Goal: Information Seeking & Learning: Learn about a topic

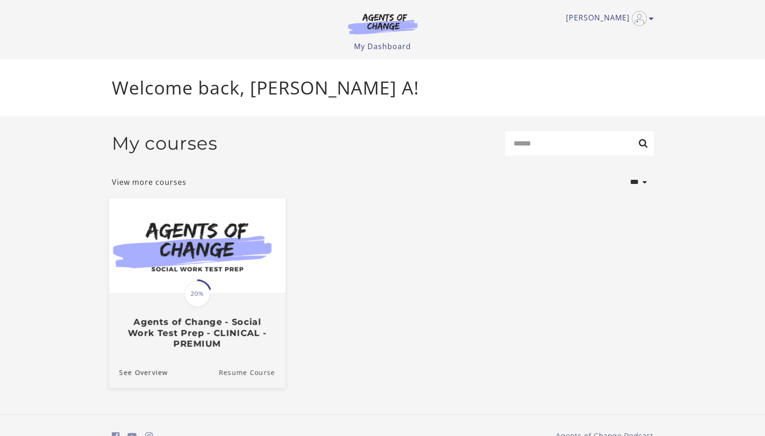
click at [228, 372] on link "Resume Course" at bounding box center [251, 372] width 67 height 31
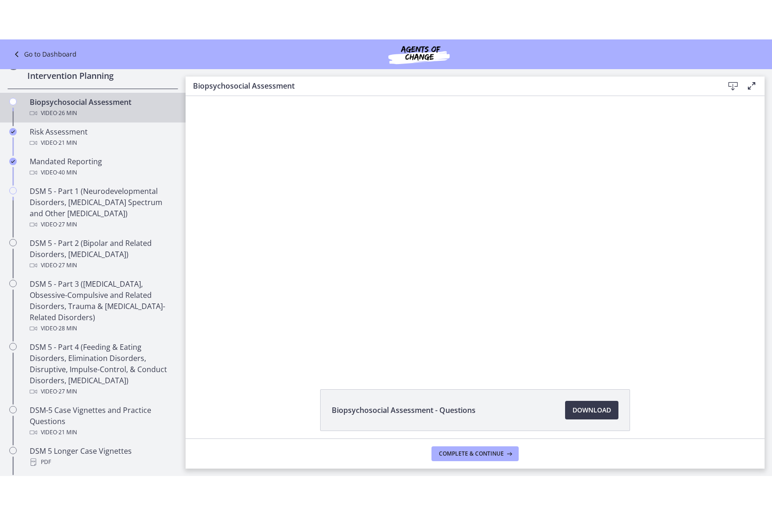
scroll to position [306, 0]
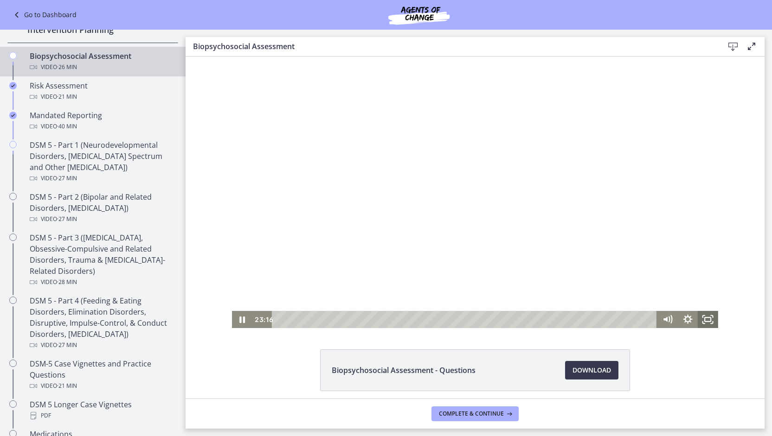
click at [705, 320] on icon "Fullscreen" at bounding box center [708, 319] width 20 height 17
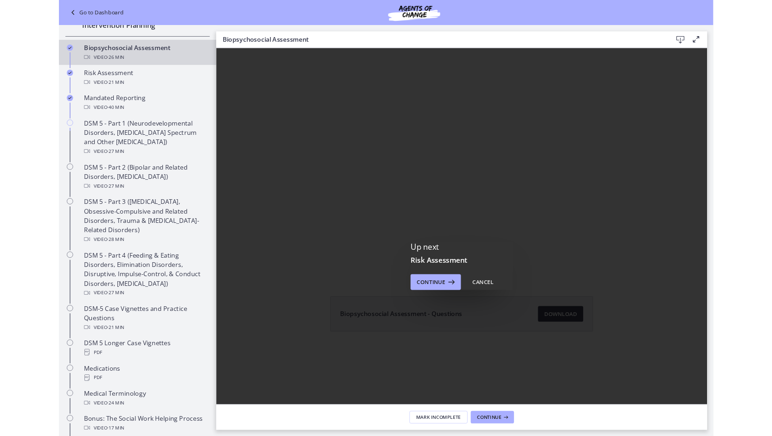
scroll to position [0, 0]
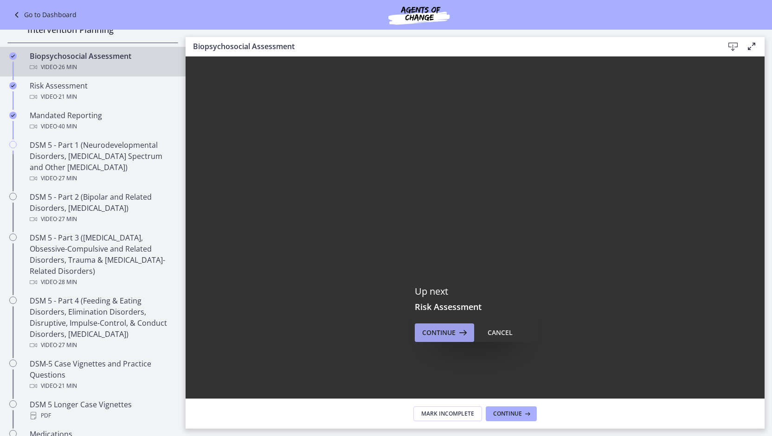
click at [424, 332] on span "Continue" at bounding box center [438, 332] width 33 height 11
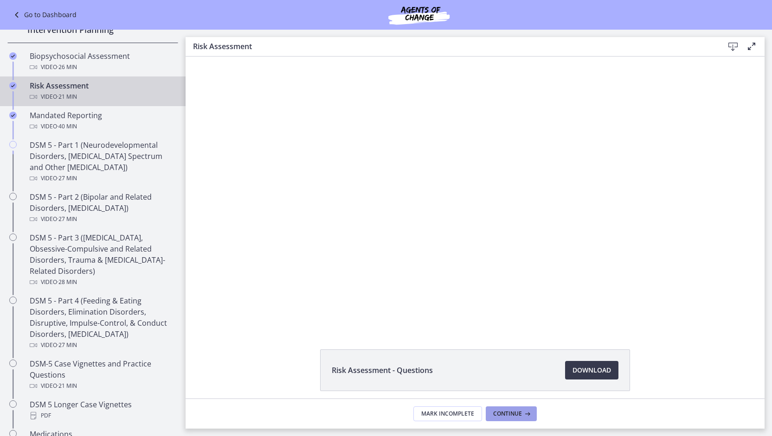
click at [506, 413] on span "Continue" at bounding box center [507, 413] width 29 height 7
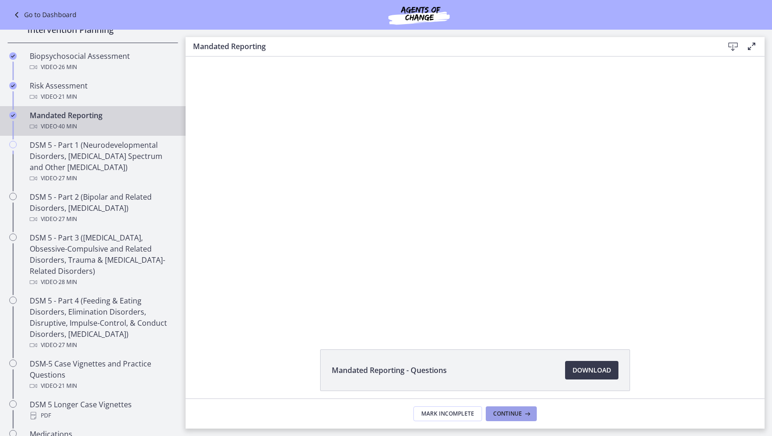
click at [506, 413] on span "Continue" at bounding box center [507, 413] width 29 height 7
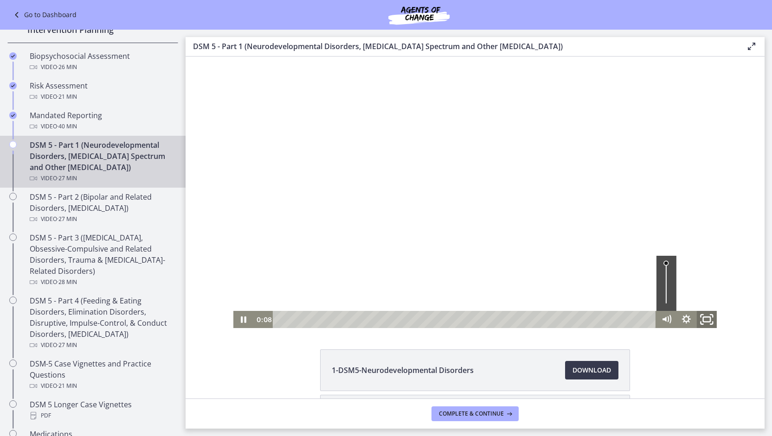
click at [709, 326] on icon "Fullscreen" at bounding box center [706, 319] width 24 height 20
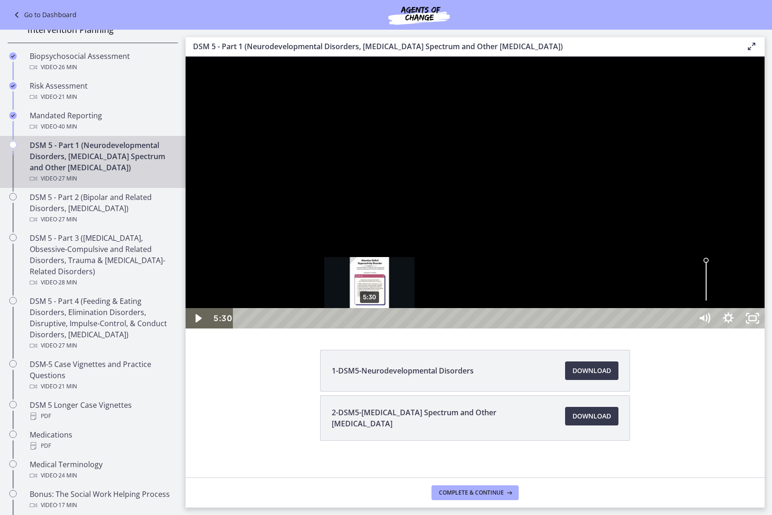
click at [370, 328] on div "5:30" at bounding box center [464, 318] width 444 height 20
click at [360, 328] on div "5:05" at bounding box center [464, 318] width 444 height 20
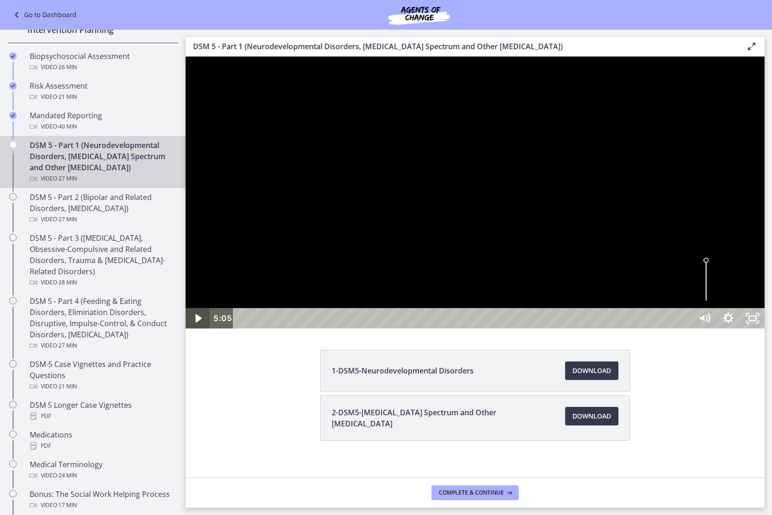
click at [195, 328] on icon "Play Video" at bounding box center [198, 318] width 24 height 20
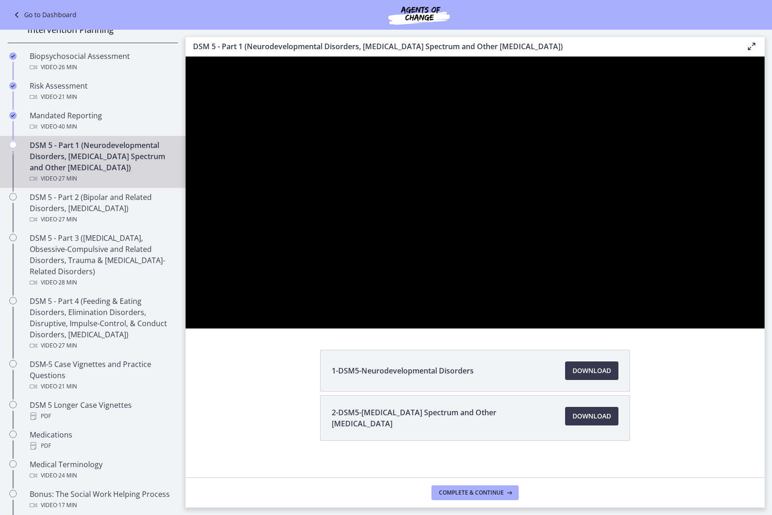
click at [186, 308] on button "Pause" at bounding box center [198, 318] width 24 height 20
click at [186, 308] on button "Play Video" at bounding box center [198, 318] width 24 height 20
click at [186, 308] on button "Pause" at bounding box center [198, 318] width 24 height 20
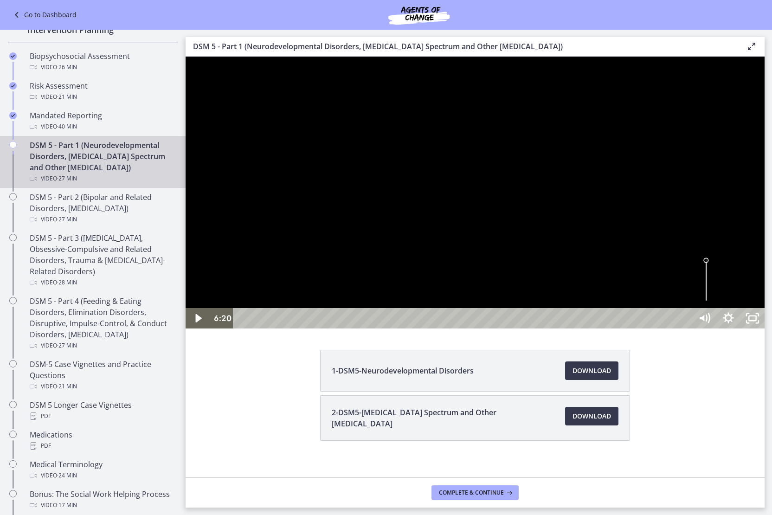
click at [186, 308] on button "Play Video" at bounding box center [198, 318] width 24 height 20
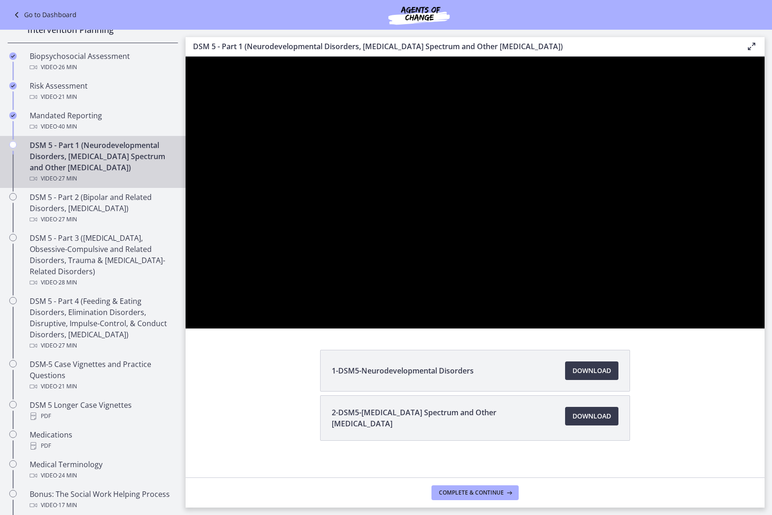
click at [186, 308] on button "Pause" at bounding box center [198, 318] width 24 height 20
click at [186, 308] on button "Play Video" at bounding box center [198, 318] width 24 height 20
click at [186, 308] on button "Pause" at bounding box center [198, 318] width 24 height 20
click at [186, 308] on button "Play Video" at bounding box center [198, 318] width 24 height 20
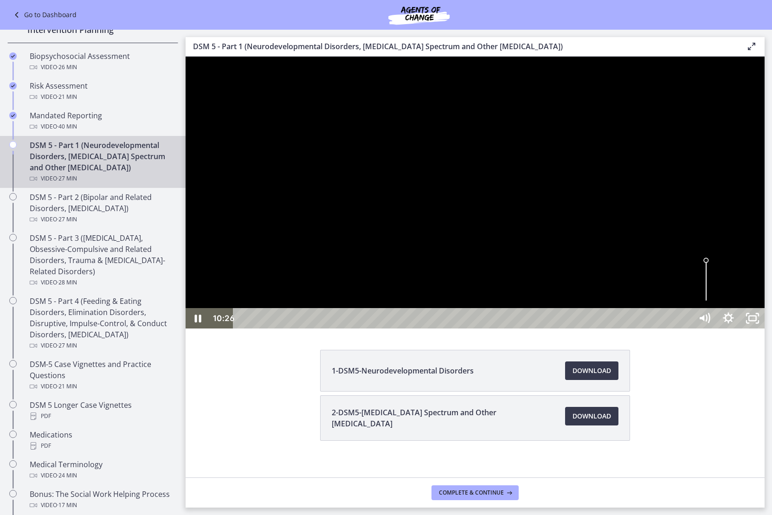
click at [186, 308] on button "Pause" at bounding box center [198, 318] width 24 height 20
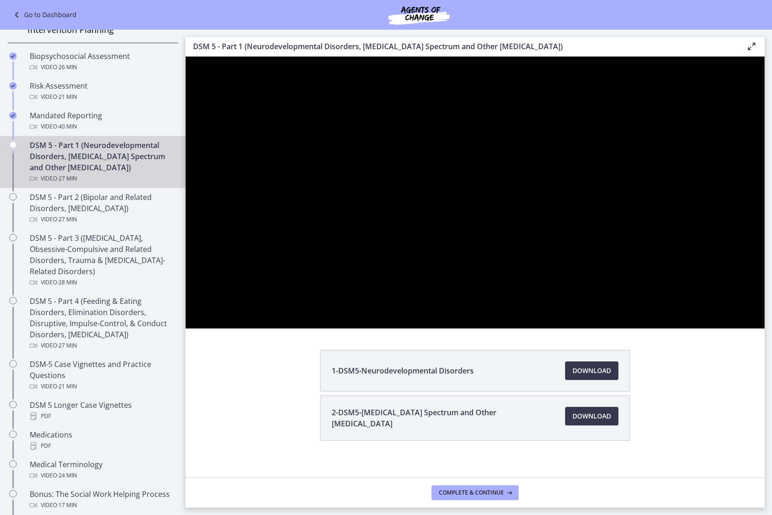
click at [186, 308] on button "Play Video" at bounding box center [198, 318] width 24 height 20
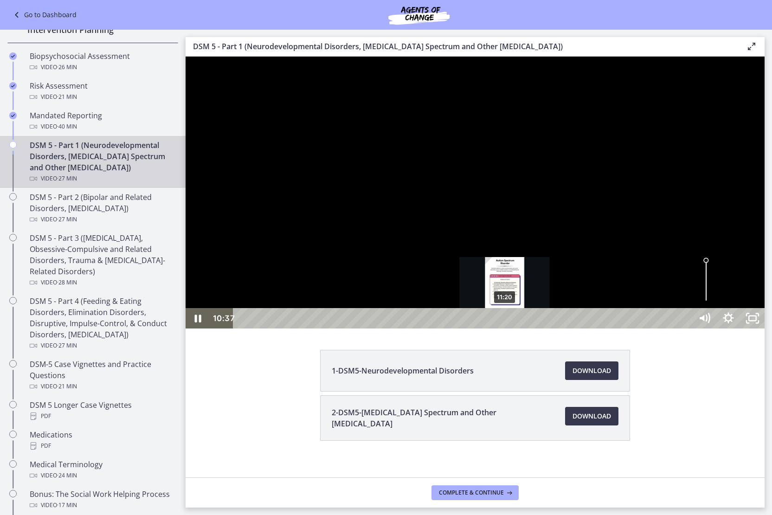
click at [505, 328] on div "11:20" at bounding box center [464, 318] width 444 height 20
click at [521, 328] on div "12:01" at bounding box center [464, 318] width 444 height 20
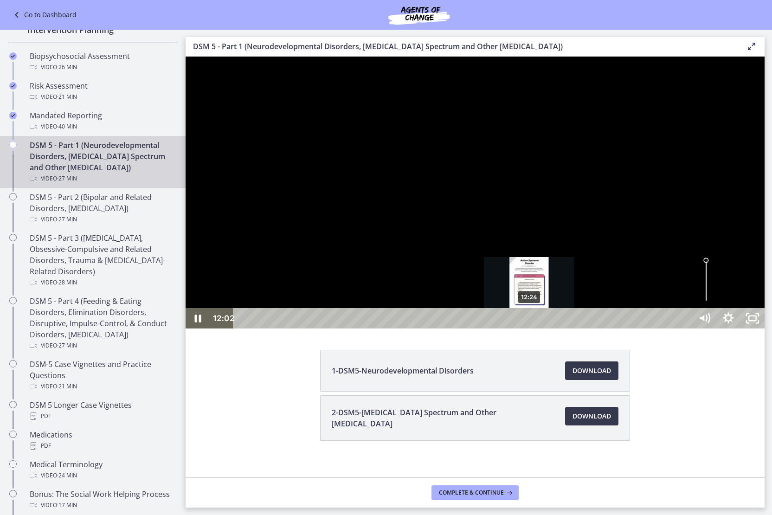
click at [530, 328] on div "12:24" at bounding box center [464, 318] width 444 height 20
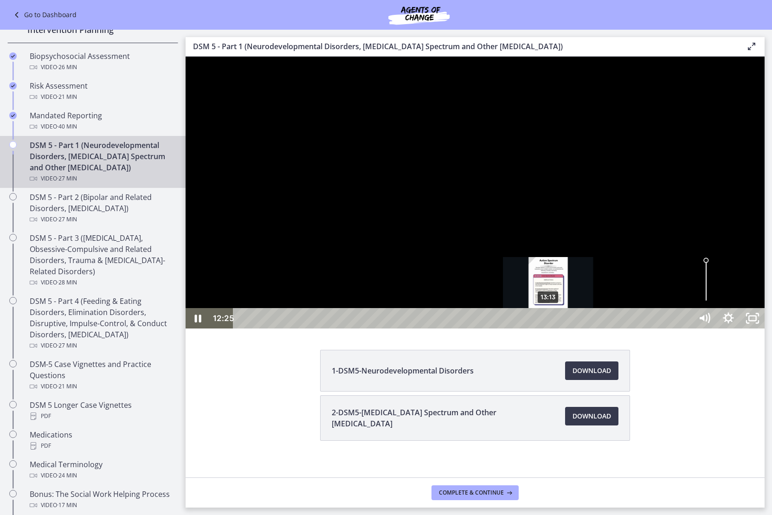
click at [549, 328] on div "13:13" at bounding box center [464, 318] width 444 height 20
click at [545, 328] on div "13:04" at bounding box center [464, 318] width 444 height 20
click at [540, 328] on div "12:50" at bounding box center [464, 318] width 444 height 20
click at [540, 322] on div "Playbar" at bounding box center [541, 318] width 7 height 7
click at [557, 328] on div "13:33" at bounding box center [464, 318] width 444 height 20
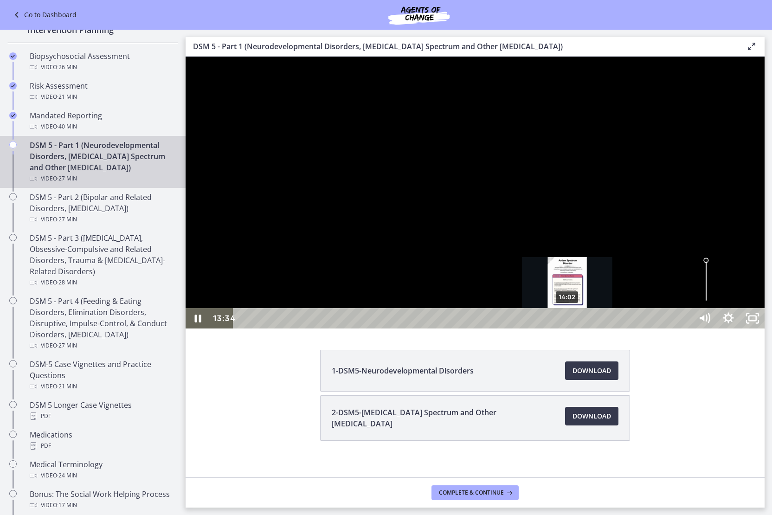
click at [568, 328] on div "14:02" at bounding box center [464, 318] width 444 height 20
click at [580, 328] on div "14:33" at bounding box center [464, 318] width 444 height 20
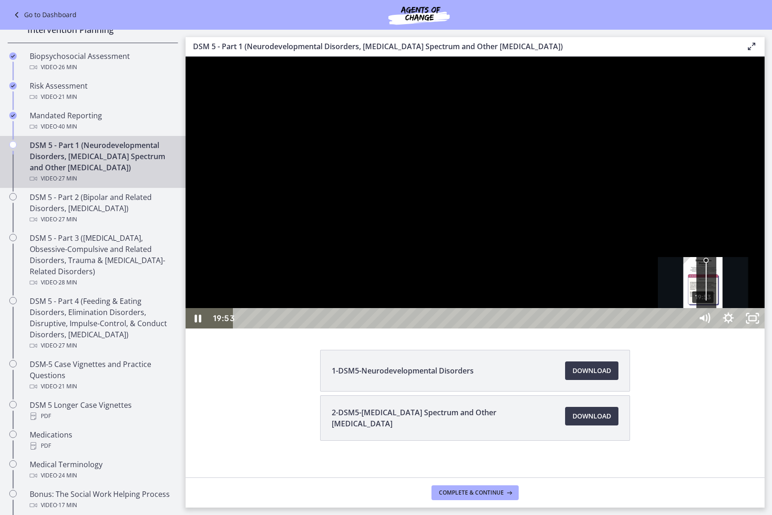
click at [686, 328] on div "19:53" at bounding box center [464, 318] width 444 height 20
click at [686, 328] on div "20:30" at bounding box center [464, 318] width 444 height 20
click at [686, 328] on div "20:51" at bounding box center [464, 318] width 444 height 20
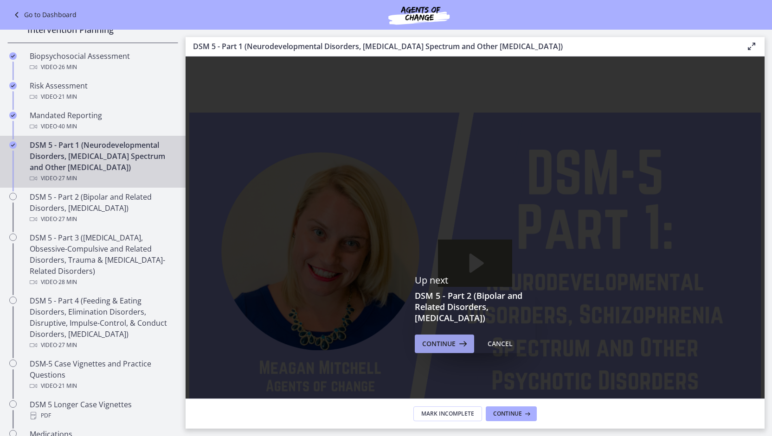
click at [446, 346] on span "Continue" at bounding box center [438, 344] width 33 height 11
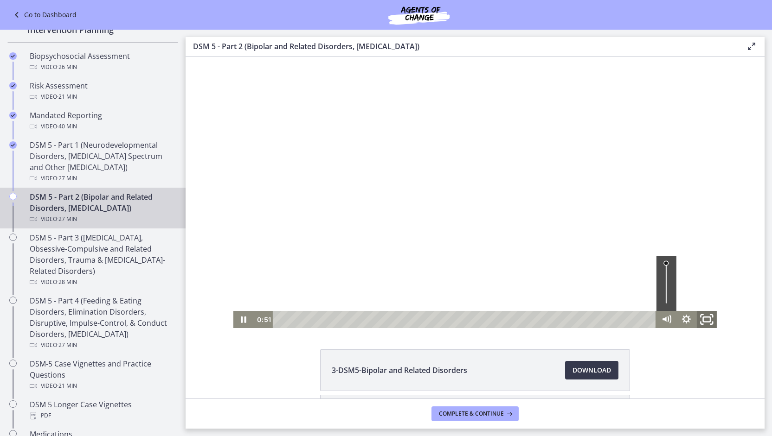
click at [701, 320] on icon "Fullscreen" at bounding box center [706, 319] width 24 height 20
